Goal: Find specific page/section

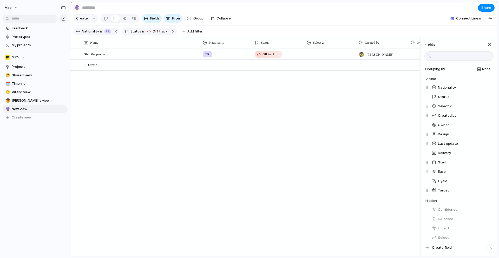
click at [488, 46] on div "button" at bounding box center [490, 45] width 6 height 6
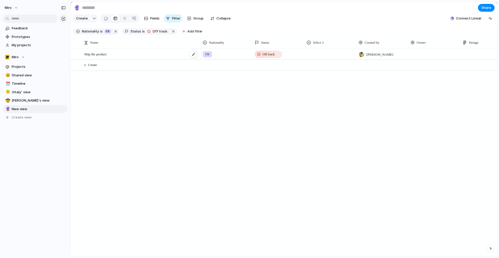
click at [165, 50] on div "Ship the product" at bounding box center [141, 54] width 114 height 11
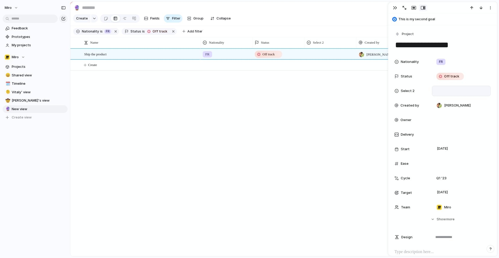
click at [454, 93] on div at bounding box center [461, 91] width 54 height 6
click at [297, 110] on div "hello" at bounding box center [249, 129] width 499 height 258
click at [150, 19] on span "Fields" at bounding box center [154, 18] width 9 height 5
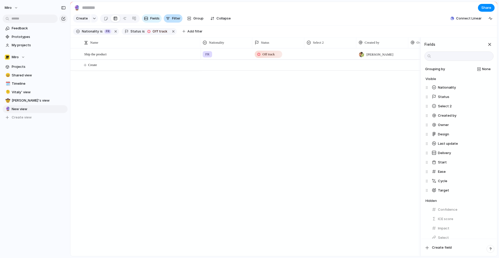
click at [174, 18] on span "Filter" at bounding box center [176, 18] width 8 height 5
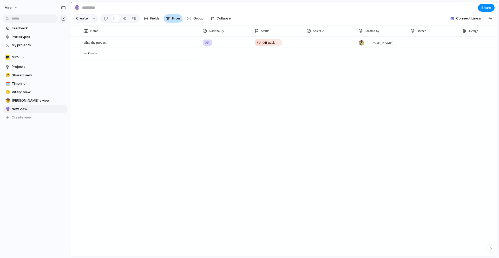
click at [174, 18] on span "Filter" at bounding box center [176, 18] width 8 height 5
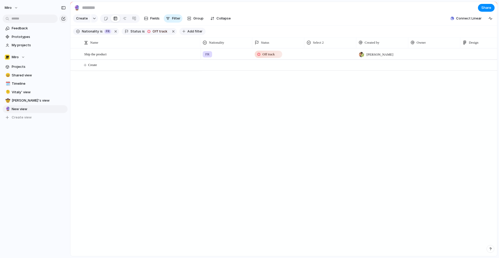
click at [187, 33] on span "Add filter" at bounding box center [194, 31] width 15 height 5
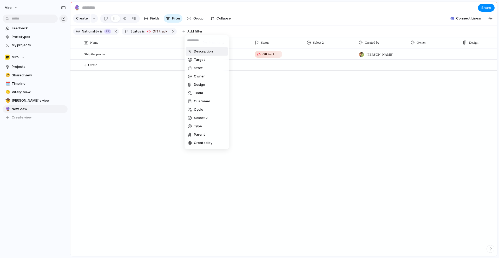
click at [166, 169] on div "Description Target Start Owner Design Team Customer Cycle Select 2 Type Parent …" at bounding box center [249, 129] width 499 height 258
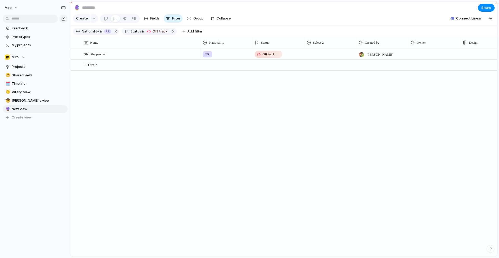
click at [88, 31] on span "Nationality" at bounding box center [90, 31] width 17 height 5
click at [183, 118] on div "UK US FR No Nationality" at bounding box center [249, 129] width 499 height 258
click at [194, 29] on button "Add filter" at bounding box center [192, 31] width 26 height 7
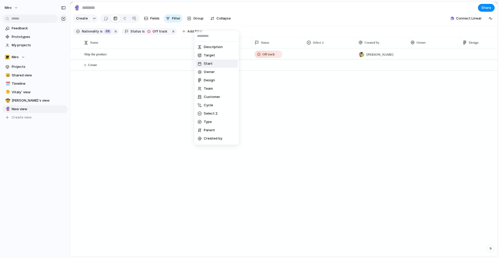
click at [218, 64] on li "Start" at bounding box center [216, 64] width 42 height 8
click at [215, 46] on li "last week" at bounding box center [216, 47] width 42 height 8
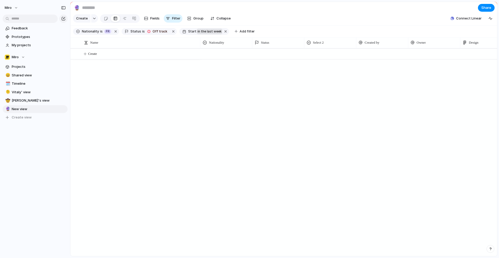
click at [192, 31] on div "Start in the last week" at bounding box center [204, 31] width 50 height 7
click at [199, 30] on div "last week last month next week next month range no selection" at bounding box center [249, 129] width 499 height 258
click at [199, 30] on span "in the last week" at bounding box center [210, 31] width 24 height 5
click at [201, 120] on div "last week last month next week next month range no selection" at bounding box center [249, 129] width 499 height 258
click at [138, 31] on span "Status" at bounding box center [135, 31] width 11 height 5
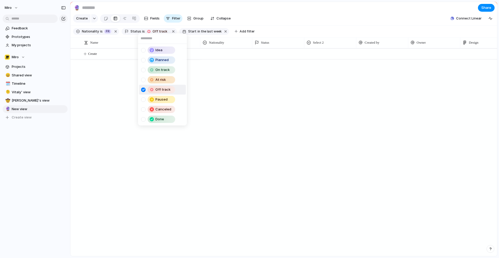
click at [153, 30] on div "Idea Planned On track At risk Off track Paused Canceled Done" at bounding box center [249, 129] width 499 height 258
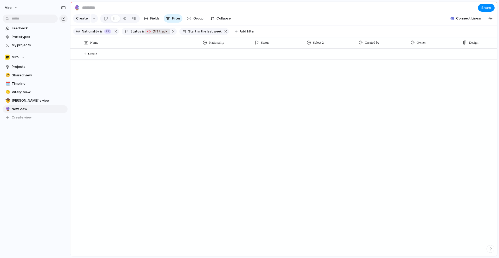
click at [156, 30] on span "Off track" at bounding box center [161, 31] width 16 height 5
click at [155, 30] on div "Idea Planned On track At risk Off track Paused Canceled Done" at bounding box center [249, 129] width 499 height 258
click at [132, 30] on span "Status" at bounding box center [135, 31] width 11 height 5
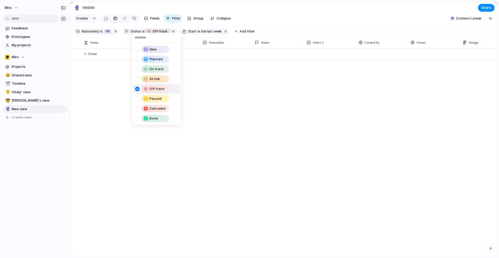
click at [108, 94] on div "Idea Planned On track At risk Off track Paused Canceled Done" at bounding box center [249, 129] width 499 height 258
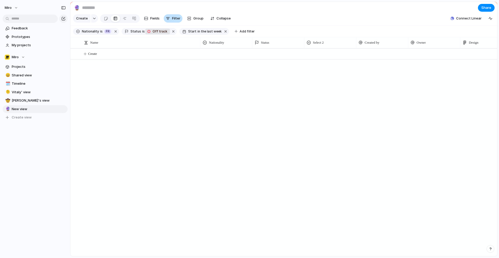
click at [171, 19] on button "Filter" at bounding box center [173, 18] width 19 height 8
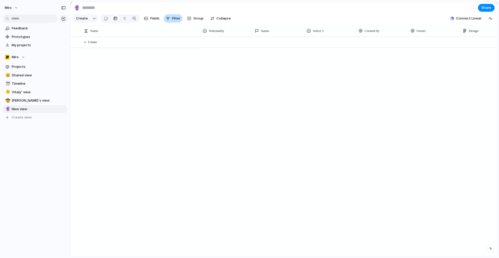
click at [171, 19] on button "Filter" at bounding box center [173, 18] width 19 height 8
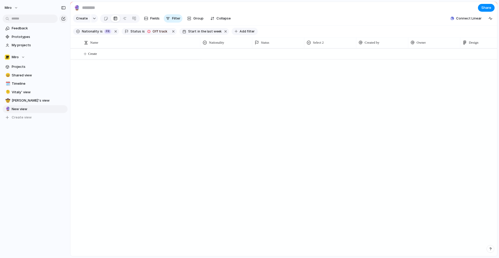
click at [233, 30] on button "Add filter" at bounding box center [245, 31] width 26 height 7
